Goal: Information Seeking & Learning: Check status

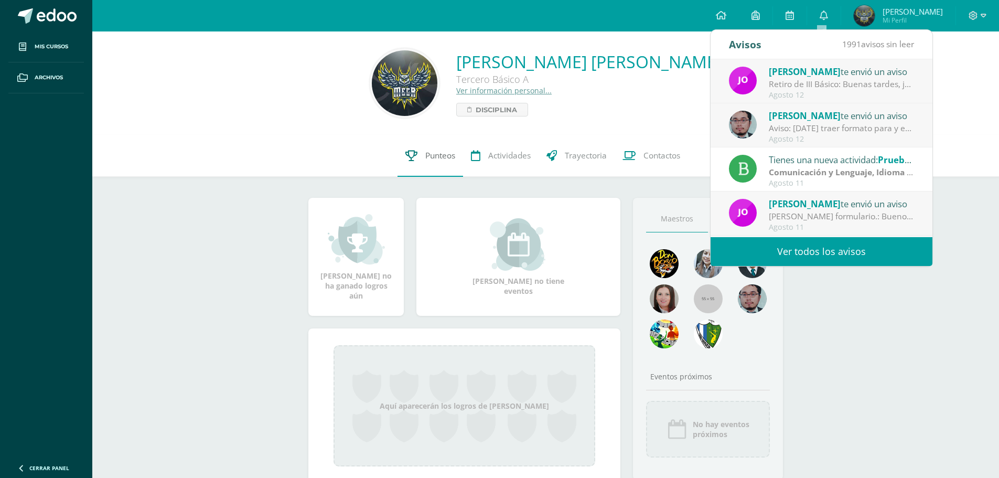
click at [440, 156] on span "Punteos" at bounding box center [440, 155] width 30 height 11
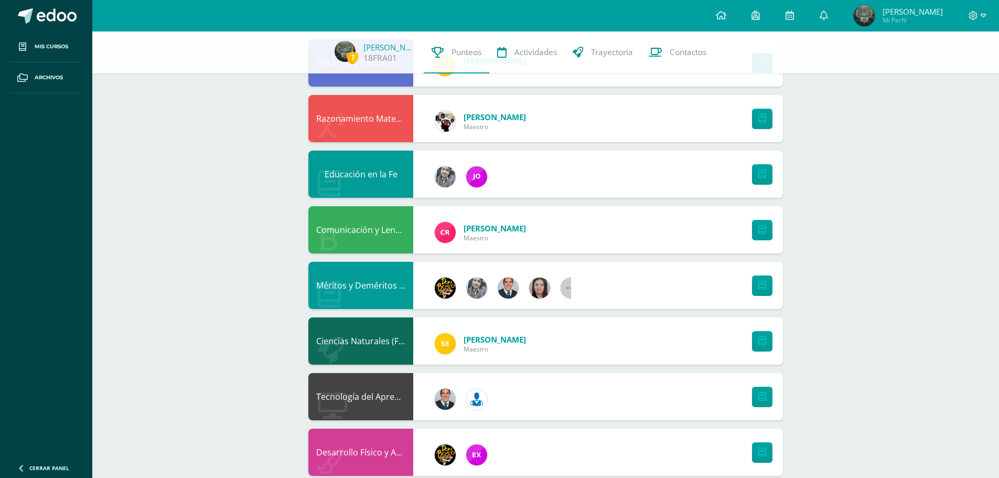
scroll to position [589, 0]
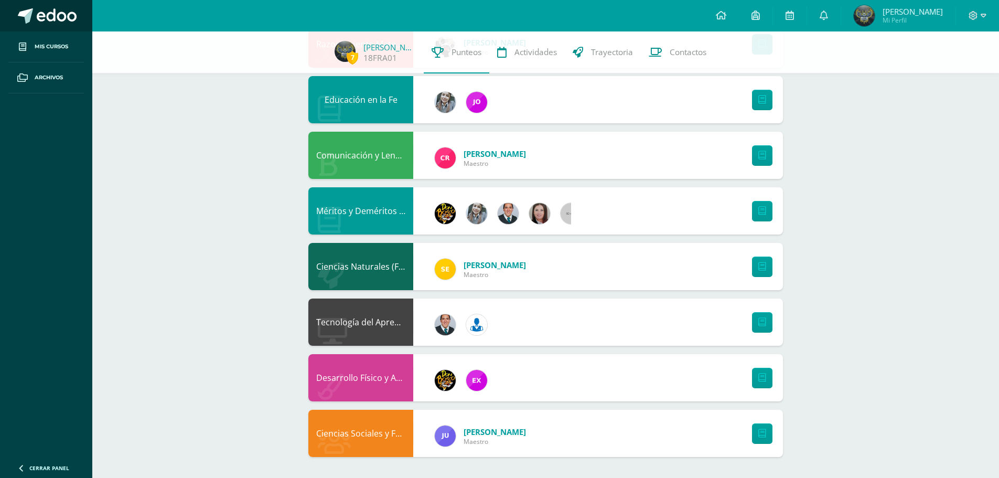
click at [31, 27] on link at bounding box center [46, 15] width 92 height 31
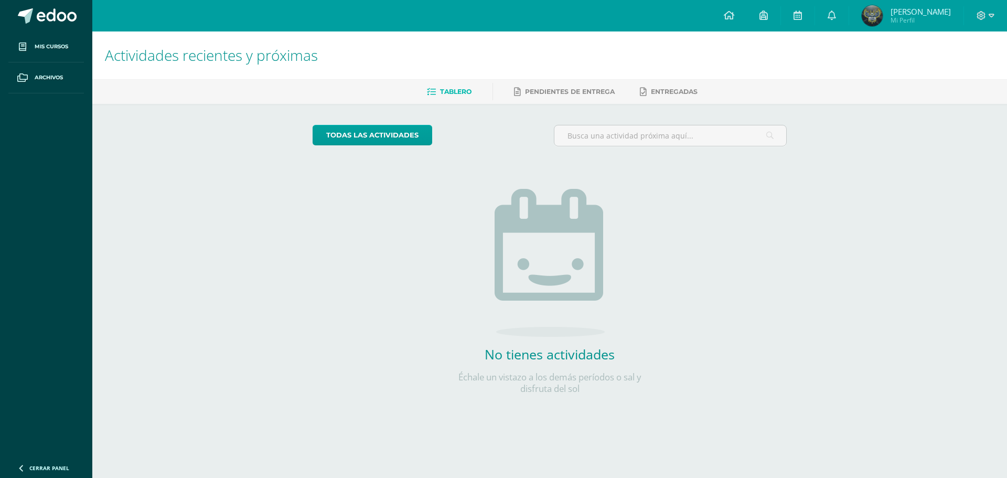
drag, startPoint x: 612, startPoint y: 242, endPoint x: 606, endPoint y: 188, distance: 53.8
click at [612, 242] on div "No tienes actividades Échale un vistazo a los demás períodos o sal y disfruta d…" at bounding box center [550, 275] width 210 height 240
